Goal: Information Seeking & Learning: Learn about a topic

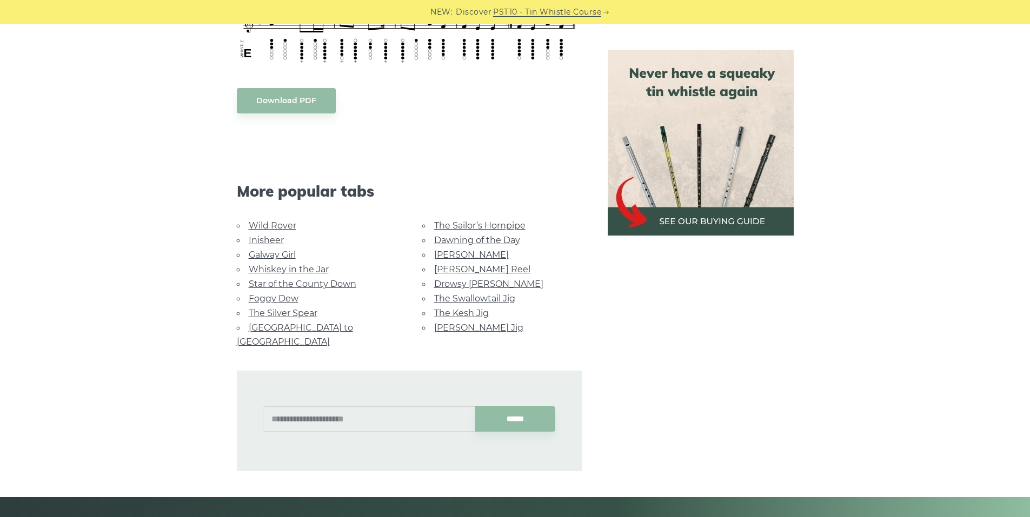
click at [282, 228] on link "Wild Rover" at bounding box center [273, 226] width 48 height 10
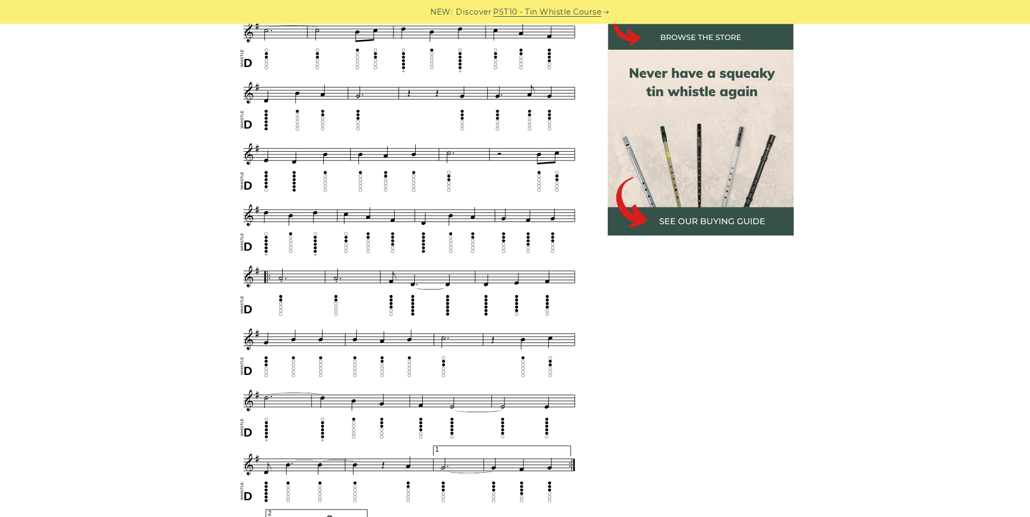
scroll to position [378, 0]
